Goal: Task Accomplishment & Management: Use online tool/utility

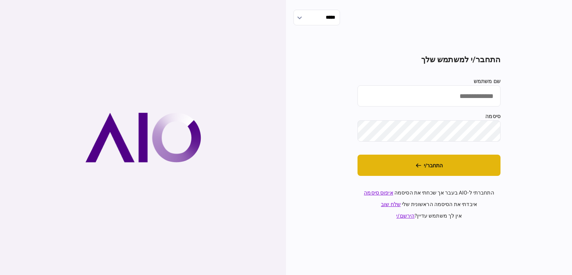
type input "*********"
click at [456, 169] on button "התחבר/י" at bounding box center [428, 165] width 143 height 21
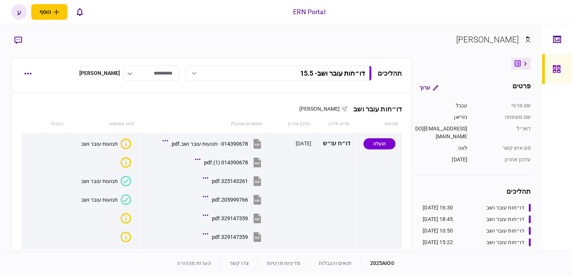
click at [16, 70] on div "תהליכים דו״חות עובר ושב - 15.5 דו״חות עובר ושב - 1.9 16:30 01/09/2025 דו״חות עו…" at bounding box center [212, 75] width 400 height 35
click at [23, 72] on button "button" at bounding box center [27, 73] width 13 height 13
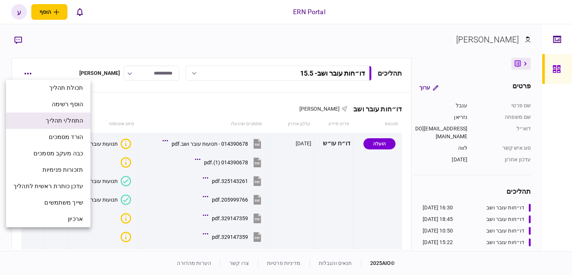
click at [49, 118] on span "התחל/י תהליך" at bounding box center [64, 120] width 37 height 9
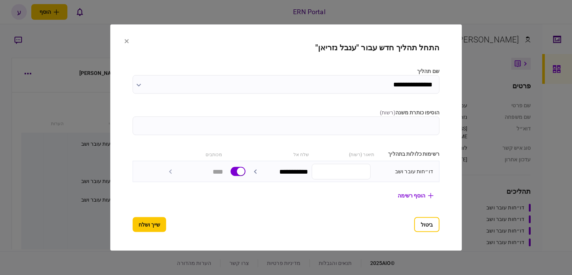
click at [159, 121] on input "הוסיפו כותרת משנה ( רשות )" at bounding box center [286, 126] width 307 height 19
type input "***"
click at [135, 223] on button "שייך ושלח" at bounding box center [150, 224] width 34 height 15
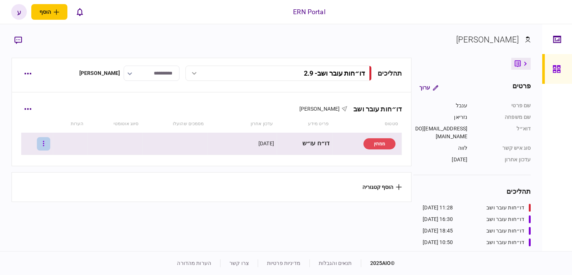
click at [45, 143] on button "button" at bounding box center [43, 143] width 13 height 13
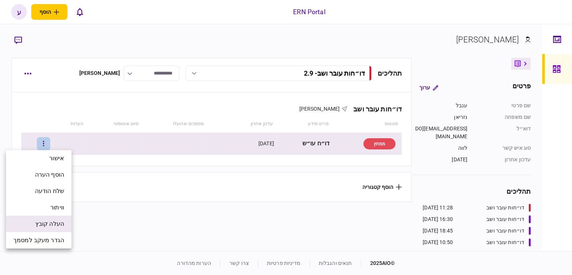
click at [61, 225] on span "העלה קובץ" at bounding box center [49, 223] width 29 height 9
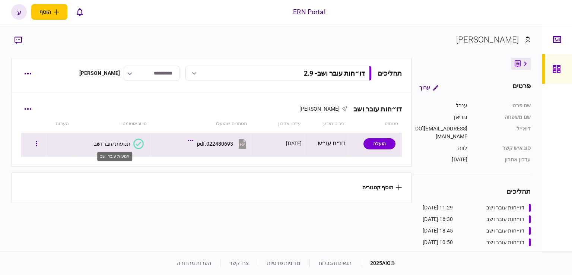
click at [124, 142] on div "תנועות עובר ושב" at bounding box center [112, 144] width 36 height 6
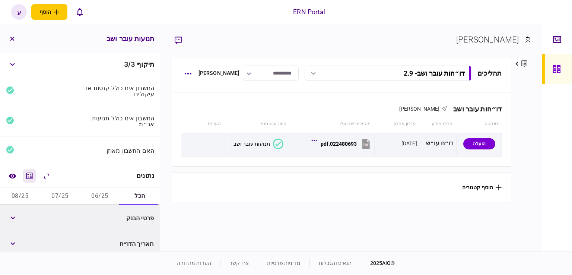
click at [32, 173] on icon "מחשבון" at bounding box center [29, 175] width 9 height 9
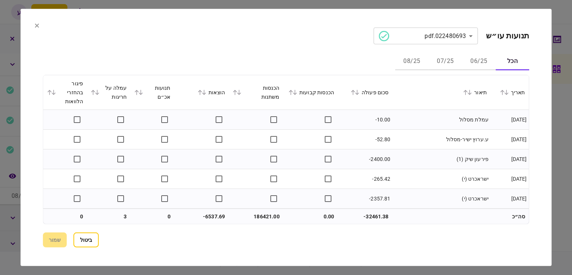
click at [472, 61] on button "06/25" at bounding box center [479, 62] width 34 height 18
click at [361, 95] on div "סכום פעולה" at bounding box center [364, 92] width 47 height 9
click at [365, 92] on div "סכום פעולה" at bounding box center [364, 92] width 47 height 9
click at [359, 93] on icon at bounding box center [357, 92] width 4 height 5
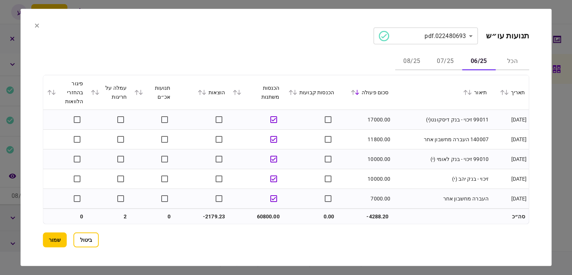
click at [533, 65] on section "**********" at bounding box center [285, 137] width 531 height 257
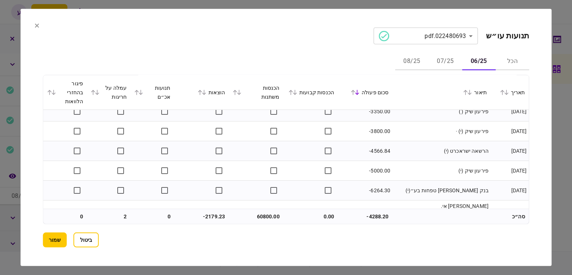
scroll to position [532, 0]
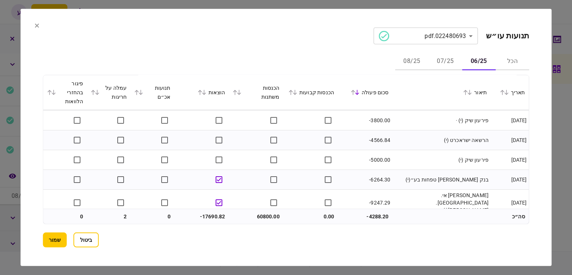
click at [443, 66] on button "07/25" at bounding box center [446, 62] width 34 height 18
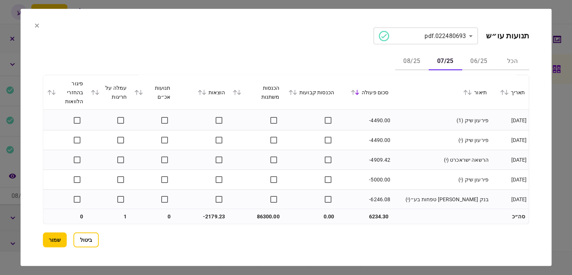
scroll to position [690, 0]
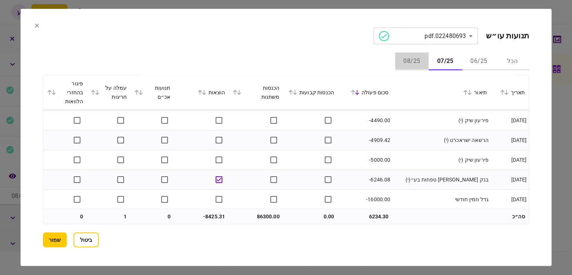
click at [415, 69] on button "08/25" at bounding box center [412, 62] width 34 height 18
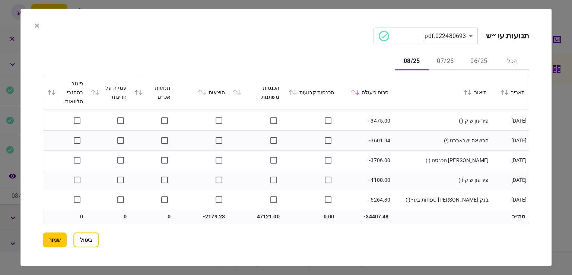
scroll to position [572, 0]
click at [60, 236] on button "שמור" at bounding box center [55, 239] width 24 height 15
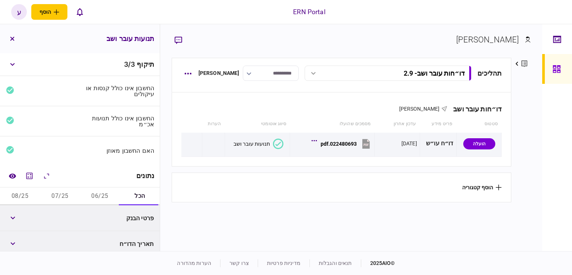
click at [106, 200] on button "06/25" at bounding box center [100, 196] width 40 height 18
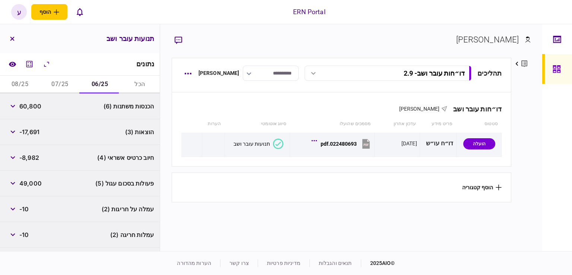
click at [35, 104] on span "60,800" at bounding box center [30, 106] width 22 height 9
copy span "60,800"
click at [39, 106] on span "60,800" at bounding box center [30, 106] width 22 height 9
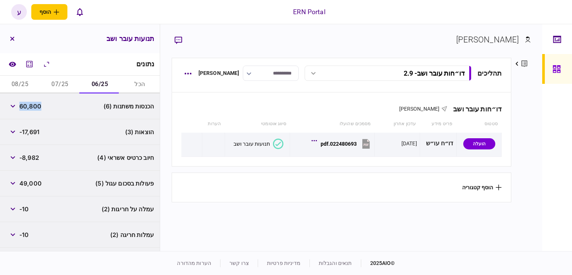
copy span "60,800"
click at [35, 130] on span "-17,691" at bounding box center [29, 131] width 20 height 9
copy span "17,691"
click at [32, 160] on span "-8,982" at bounding box center [29, 157] width 20 height 9
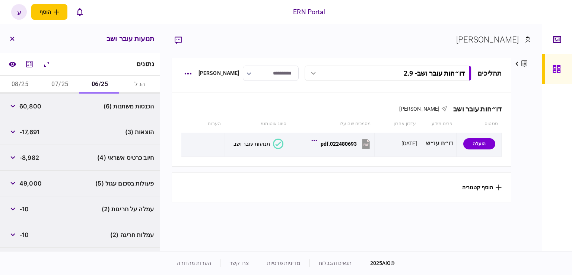
scroll to position [159, 0]
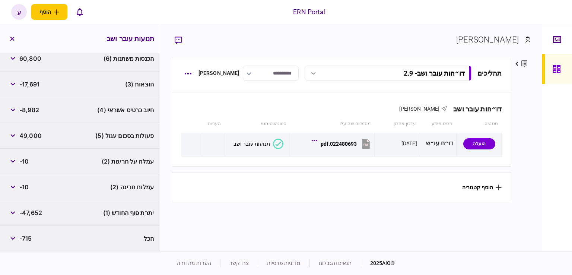
click at [30, 214] on span "-47,652" at bounding box center [30, 212] width 23 height 9
click at [31, 213] on span "-47,652" at bounding box center [30, 212] width 23 height 9
copy div "-47,652"
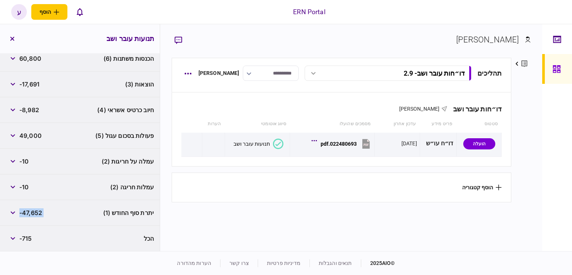
click at [38, 104] on div "-8,982" at bounding box center [22, 109] width 33 height 13
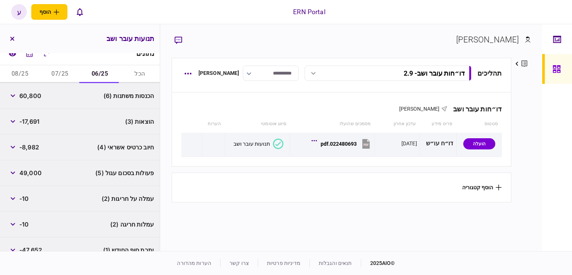
click at [59, 74] on button "07/25" at bounding box center [60, 74] width 40 height 18
click at [38, 95] on span "86,300" at bounding box center [30, 95] width 22 height 9
copy span "86,300"
click at [27, 143] on span "-8,757" at bounding box center [28, 147] width 19 height 9
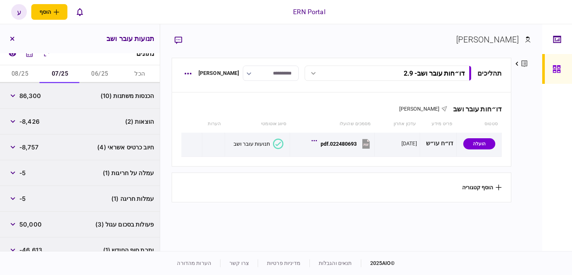
scroll to position [159, 0]
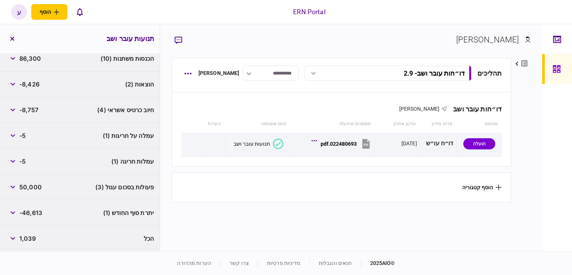
click at [32, 213] on span "-46,613" at bounding box center [30, 212] width 23 height 9
copy div "-46,613"
click at [44, 105] on div "חיוב כרטיס אשראי (4) -8,757" at bounding box center [80, 110] width 160 height 26
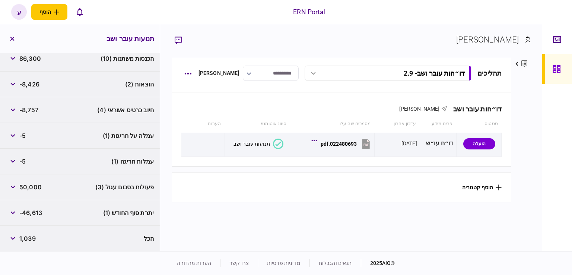
scroll to position [10, 0]
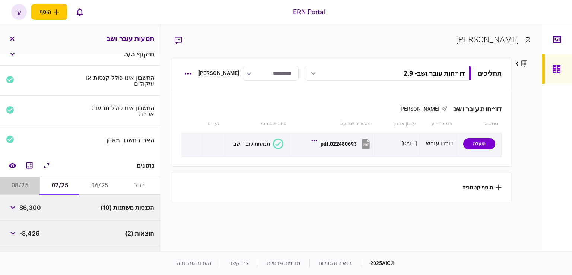
click at [19, 185] on button "08/25" at bounding box center [20, 186] width 40 height 18
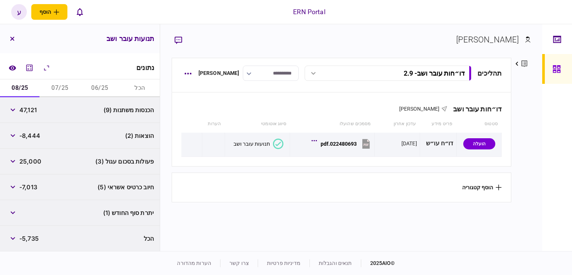
click at [31, 113] on span "47,121" at bounding box center [28, 109] width 18 height 9
copy span "47,121"
click at [32, 175] on div "חיוב כרטיס אשראי (5) -7,013" at bounding box center [80, 187] width 160 height 26
click at [13, 38] on icon "button" at bounding box center [12, 39] width 4 height 4
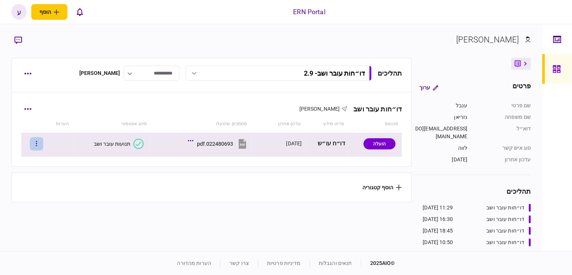
click at [38, 142] on button "button" at bounding box center [36, 143] width 13 height 13
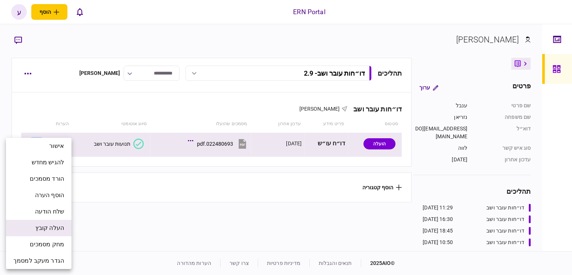
click at [51, 225] on span "העלה קובץ" at bounding box center [49, 227] width 29 height 9
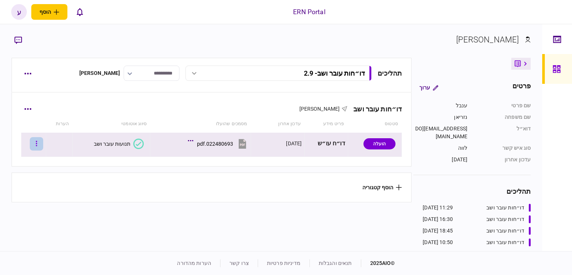
click at [43, 142] on button "button" at bounding box center [36, 143] width 13 height 13
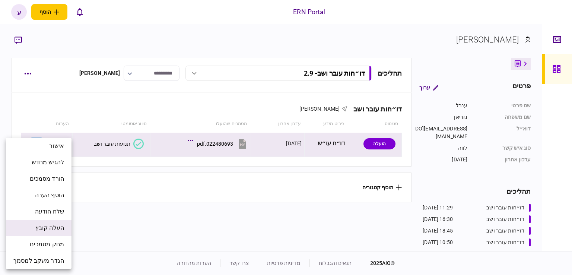
click at [61, 230] on span "העלה קובץ" at bounding box center [49, 227] width 29 height 9
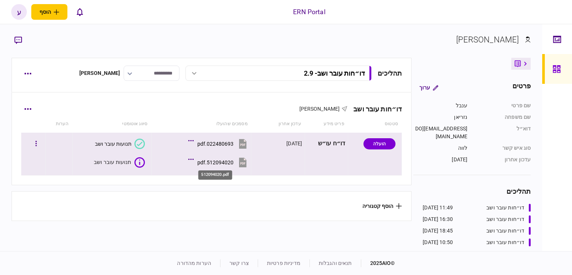
click at [226, 163] on div "512094020.pdf" at bounding box center [215, 162] width 36 height 6
click at [134, 166] on icon "2/3" at bounding box center [138, 162] width 10 height 10
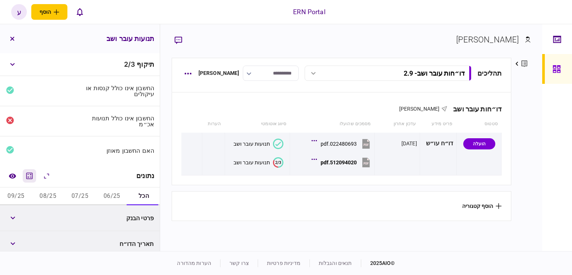
click at [34, 176] on icon "מחשבון" at bounding box center [29, 175] width 9 height 9
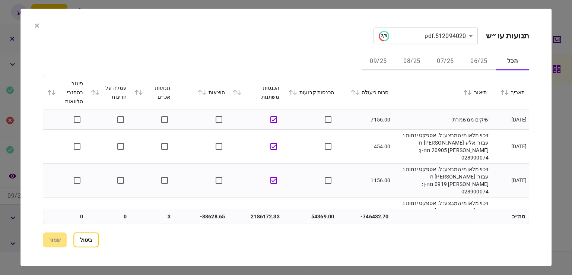
click at [469, 62] on button "06/25" at bounding box center [479, 62] width 34 height 18
click at [359, 94] on icon at bounding box center [357, 92] width 4 height 5
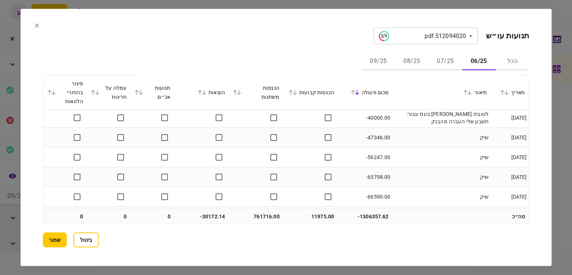
scroll to position [2308, 0]
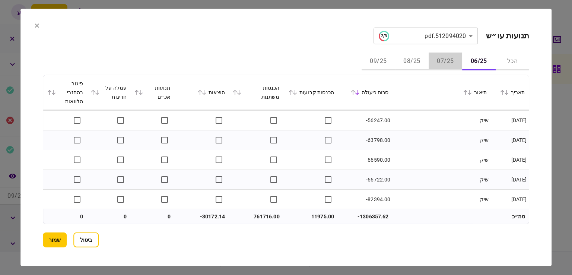
click at [445, 63] on button "07/25" at bounding box center [446, 62] width 34 height 18
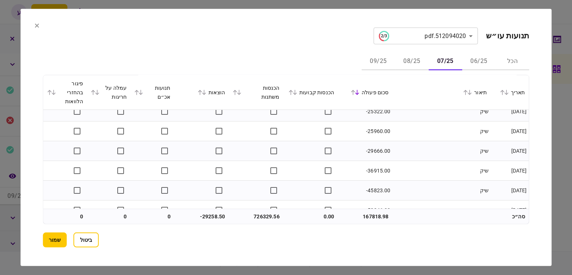
scroll to position [2394, 0]
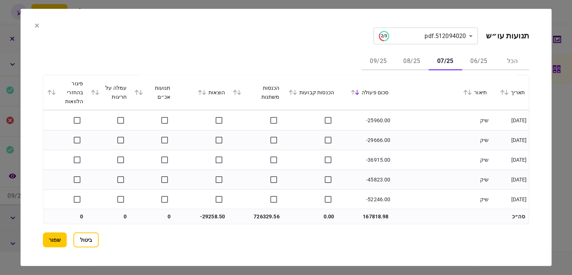
click at [407, 64] on button "08/25" at bounding box center [412, 62] width 34 height 18
click at [359, 64] on div "הכל 06/25 07/25 08/25 09/25" at bounding box center [286, 62] width 486 height 18
click at [369, 61] on button "09/25" at bounding box center [379, 62] width 34 height 18
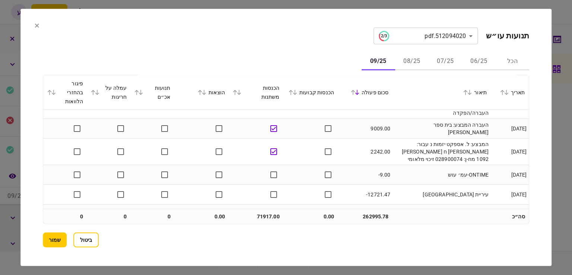
scroll to position [39, 0]
click at [66, 236] on button "שמור" at bounding box center [55, 239] width 24 height 15
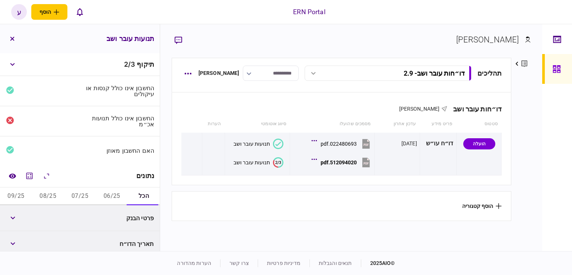
click at [104, 193] on button "06/25" at bounding box center [112, 196] width 32 height 18
click at [31, 179] on icon "מחשבון" at bounding box center [29, 175] width 9 height 9
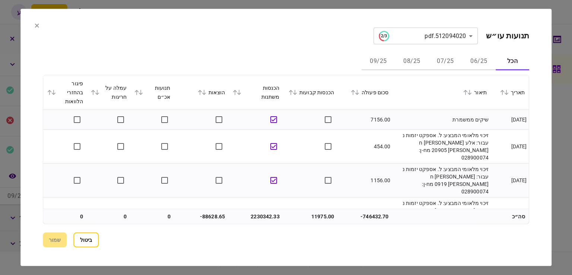
click at [472, 59] on button "06/25" at bounding box center [479, 62] width 34 height 18
click at [359, 92] on icon at bounding box center [357, 92] width 4 height 5
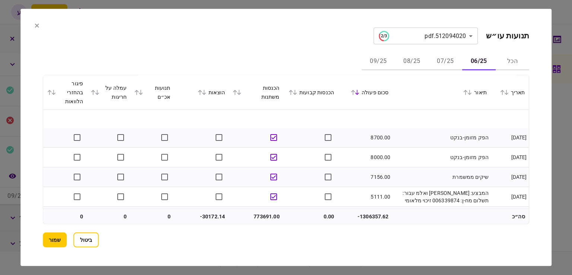
scroll to position [335, 0]
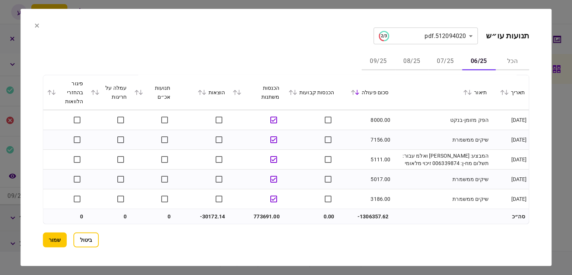
click at [57, 237] on button "שמור" at bounding box center [55, 239] width 24 height 15
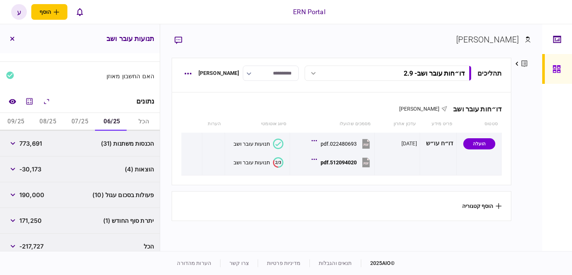
scroll to position [82, 0]
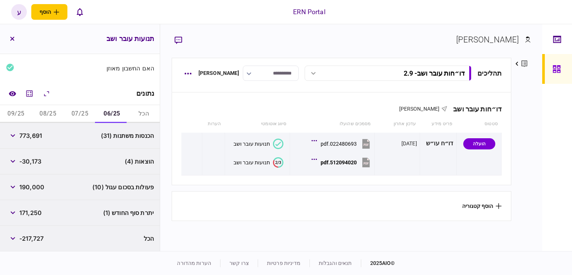
click at [32, 137] on span "773,691" at bounding box center [30, 135] width 23 height 9
copy span "773,691"
click at [32, 155] on div "-30,173" at bounding box center [23, 161] width 35 height 13
click at [34, 165] on span "-30,173" at bounding box center [30, 161] width 22 height 9
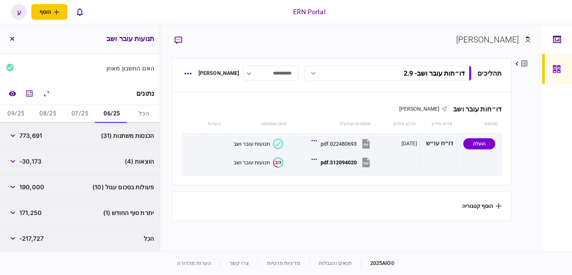
click at [34, 165] on span "-30,173" at bounding box center [30, 161] width 22 height 9
click at [38, 161] on span "-30,173" at bounding box center [30, 161] width 22 height 9
click at [32, 152] on div "הוצאות (4) -30,173" at bounding box center [80, 162] width 160 height 26
drag, startPoint x: 40, startPoint y: 218, endPoint x: 38, endPoint y: 210, distance: 8.5
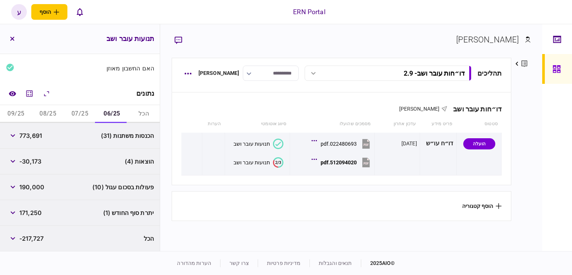
click at [40, 218] on div "171,250" at bounding box center [24, 212] width 36 height 13
click at [38, 210] on span "171,250" at bounding box center [30, 212] width 22 height 9
copy span "171,250"
click at [26, 166] on div "-30,173" at bounding box center [23, 161] width 35 height 13
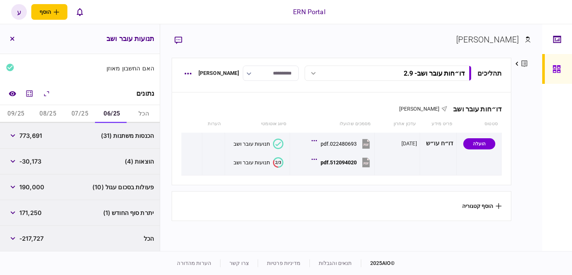
click at [54, 111] on button "08/25" at bounding box center [48, 114] width 32 height 18
click at [74, 112] on button "07/25" at bounding box center [80, 114] width 32 height 18
click at [32, 130] on div "726,329" at bounding box center [25, 135] width 38 height 13
click at [33, 133] on span "726,329" at bounding box center [31, 135] width 24 height 9
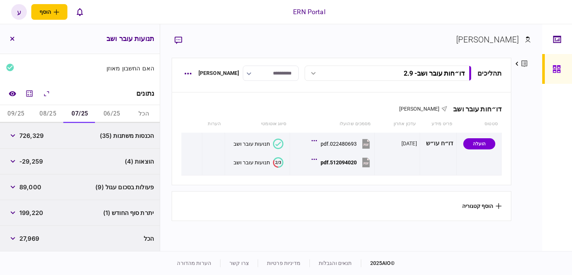
click at [40, 136] on span "726,329" at bounding box center [31, 135] width 24 height 9
copy span "726,329"
click at [38, 157] on span "-29,259" at bounding box center [30, 161] width 23 height 9
click at [34, 159] on span "-29,259" at bounding box center [30, 161] width 23 height 9
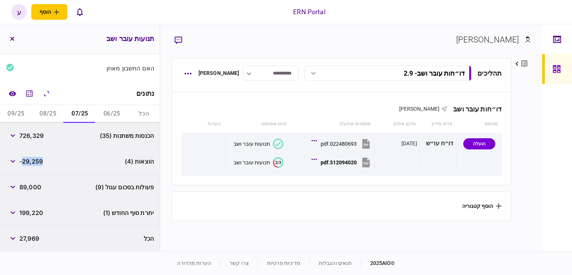
click at [34, 159] on span "-29,259" at bounding box center [30, 161] width 23 height 9
copy span "29,259"
click at [31, 177] on div "פעולות בסכום עגול (9) 89,000" at bounding box center [80, 187] width 160 height 26
click at [35, 210] on span "199,220" at bounding box center [31, 212] width 24 height 9
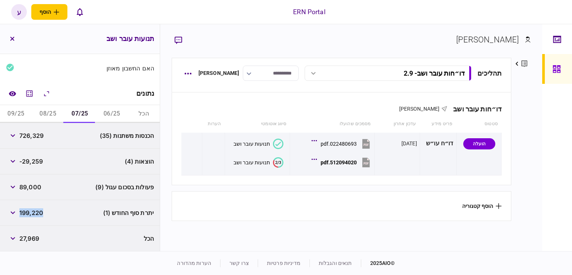
copy span "199,220"
click at [29, 162] on span "-29,259" at bounding box center [30, 161] width 23 height 9
click at [50, 114] on button "08/25" at bounding box center [48, 114] width 32 height 18
click at [37, 133] on span "670,379" at bounding box center [31, 135] width 24 height 9
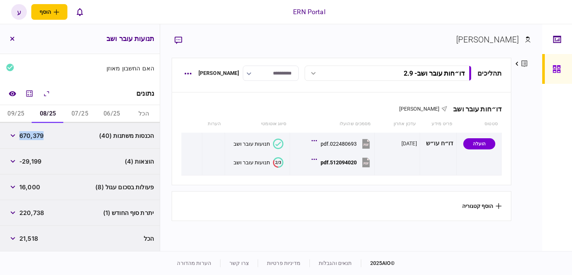
copy span "670,379"
click at [31, 166] on div "-29,199" at bounding box center [23, 161] width 35 height 13
click at [34, 158] on span "-29,199" at bounding box center [30, 161] width 22 height 9
copy span "29,199"
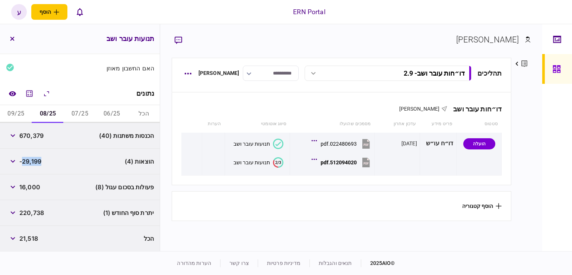
click at [35, 159] on span "-29,199" at bounding box center [30, 161] width 22 height 9
click at [32, 217] on div "220,738" at bounding box center [25, 212] width 38 height 13
click at [37, 211] on span "220,738" at bounding box center [31, 212] width 25 height 9
copy span "220,738"
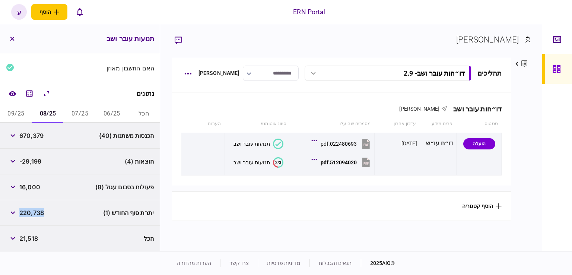
click at [34, 134] on span "670,379" at bounding box center [31, 135] width 24 height 9
click at [18, 110] on button "09/25" at bounding box center [16, 114] width 32 height 18
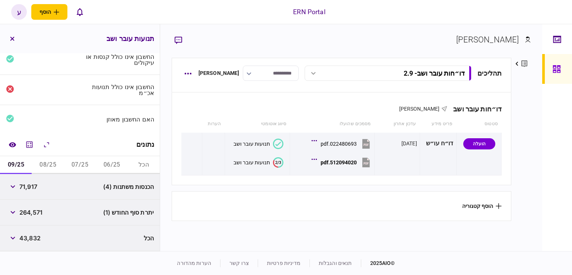
scroll to position [31, 0]
click at [24, 187] on span "71,917" at bounding box center [28, 186] width 18 height 9
copy span "71,917"
click at [34, 175] on div "הכנסות משתנות (4) 71,917" at bounding box center [80, 187] width 160 height 26
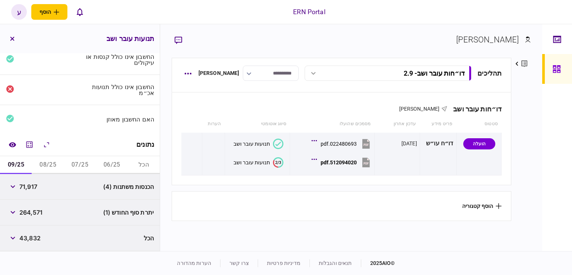
click at [34, 208] on span "264,571" at bounding box center [30, 212] width 23 height 9
drag, startPoint x: 34, startPoint y: 208, endPoint x: 35, endPoint y: 213, distance: 5.6
click at [34, 209] on span "264,571" at bounding box center [30, 212] width 23 height 9
click at [35, 213] on span "264,571" at bounding box center [30, 212] width 23 height 9
click at [39, 213] on span "264,571" at bounding box center [30, 212] width 23 height 9
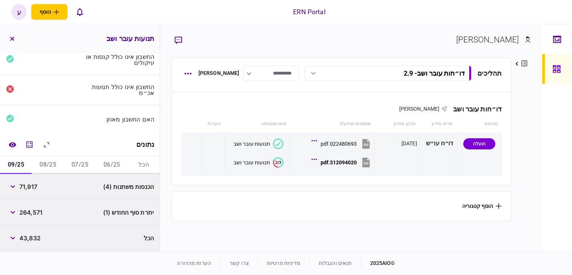
click at [27, 209] on span "264,571" at bounding box center [30, 212] width 23 height 9
copy span "264,571"
click at [39, 199] on div "הכנסות משתנות (4) 71,917" at bounding box center [80, 187] width 160 height 26
drag, startPoint x: 21, startPoint y: 200, endPoint x: 28, endPoint y: 185, distance: 17.0
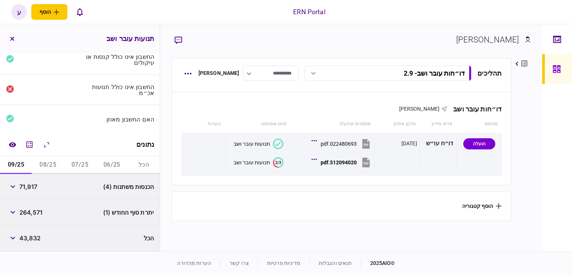
click at [21, 200] on div "יתרת סוף החודש (1) 264,571" at bounding box center [80, 213] width 160 height 26
click at [47, 166] on button "08/25" at bounding box center [48, 165] width 32 height 18
click at [12, 212] on button "button" at bounding box center [12, 212] width 13 height 13
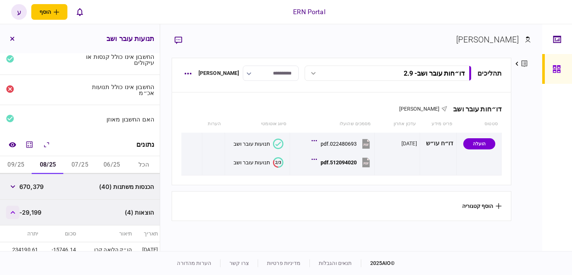
scroll to position [106, 0]
